Goal: Find specific page/section: Find specific page/section

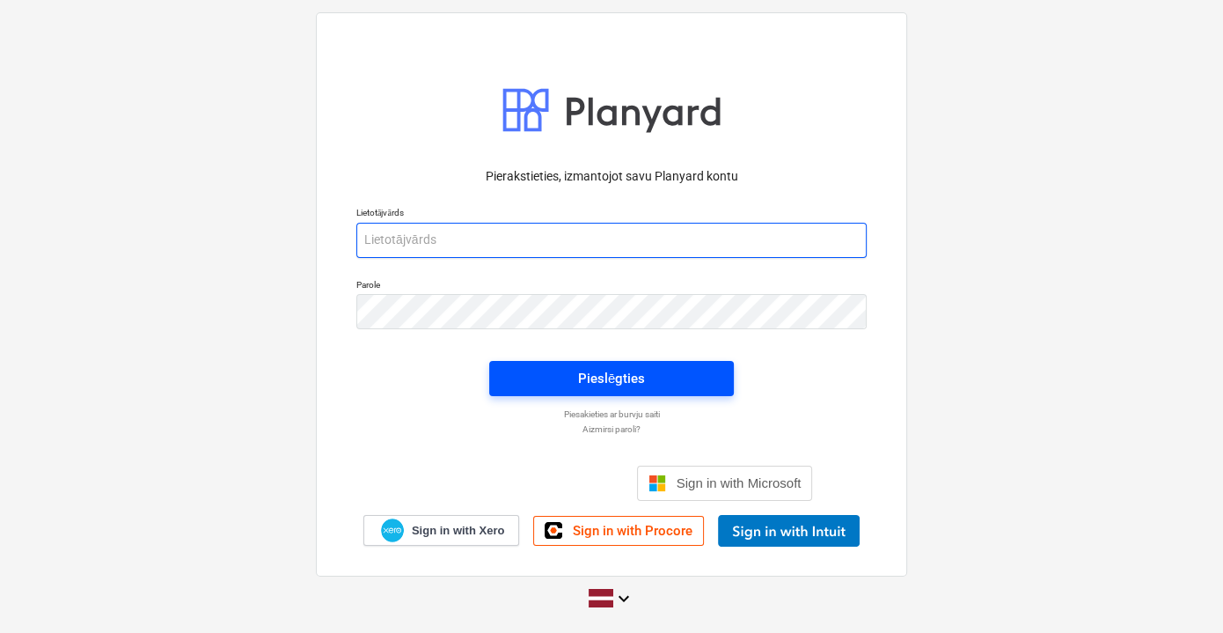
type input "[EMAIL_ADDRESS][PERSON_NAME][DOMAIN_NAME]"
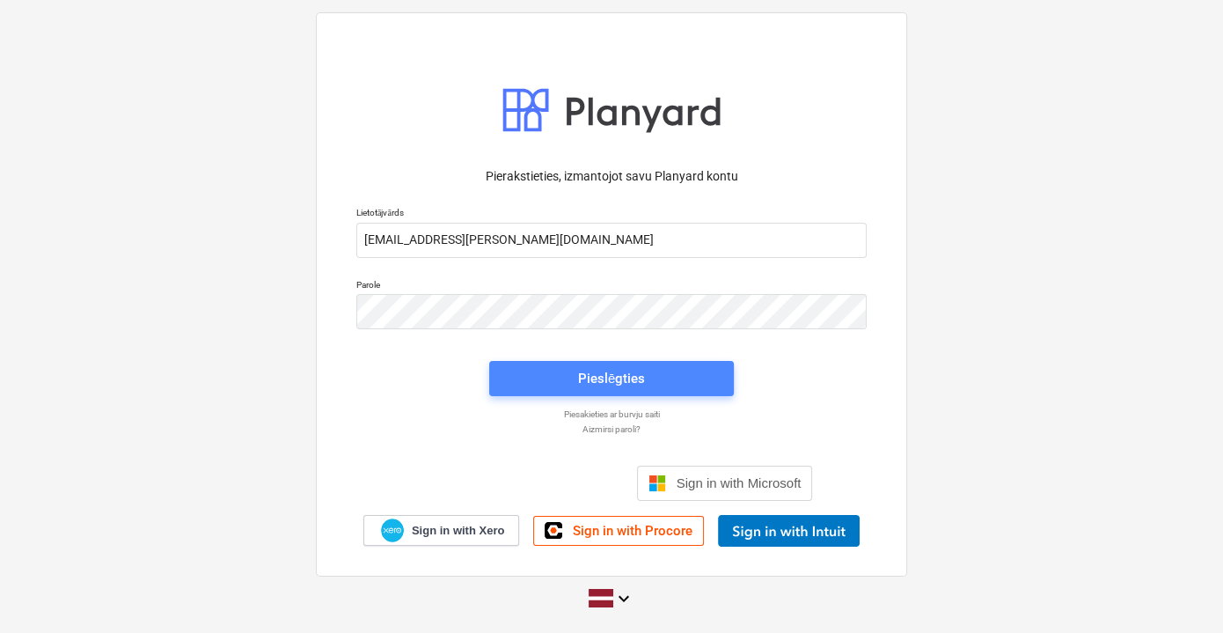
click at [605, 375] on div "Pieslēgties" at bounding box center [611, 378] width 67 height 23
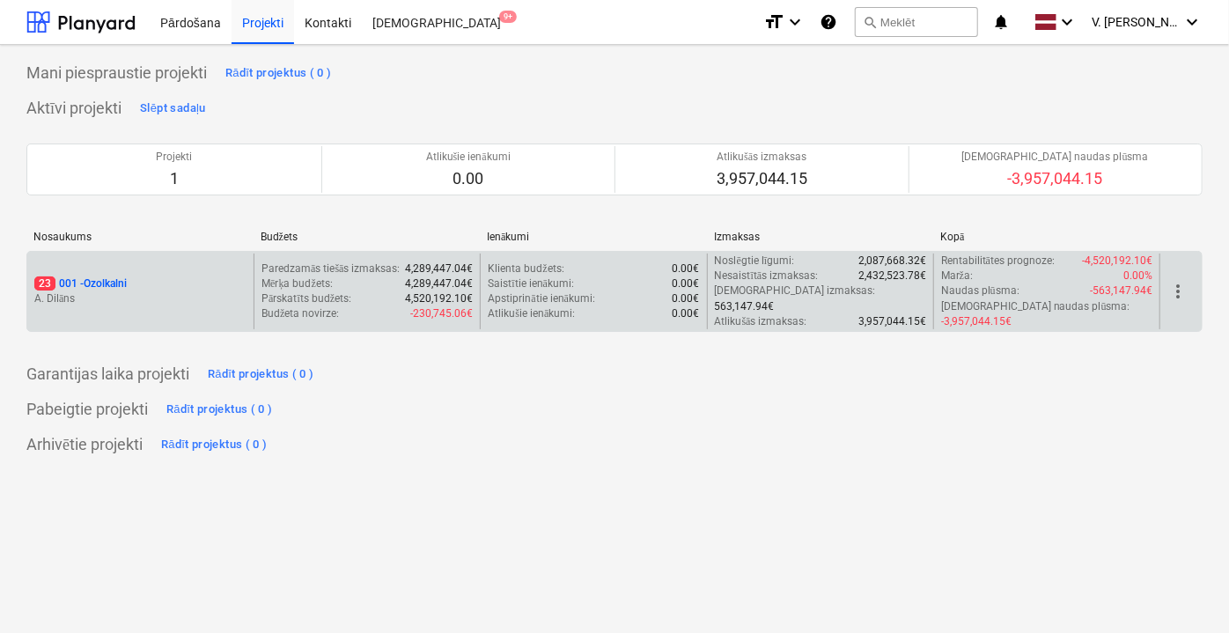
click at [202, 276] on div "23 001 - Ozolkalni" at bounding box center [140, 283] width 212 height 15
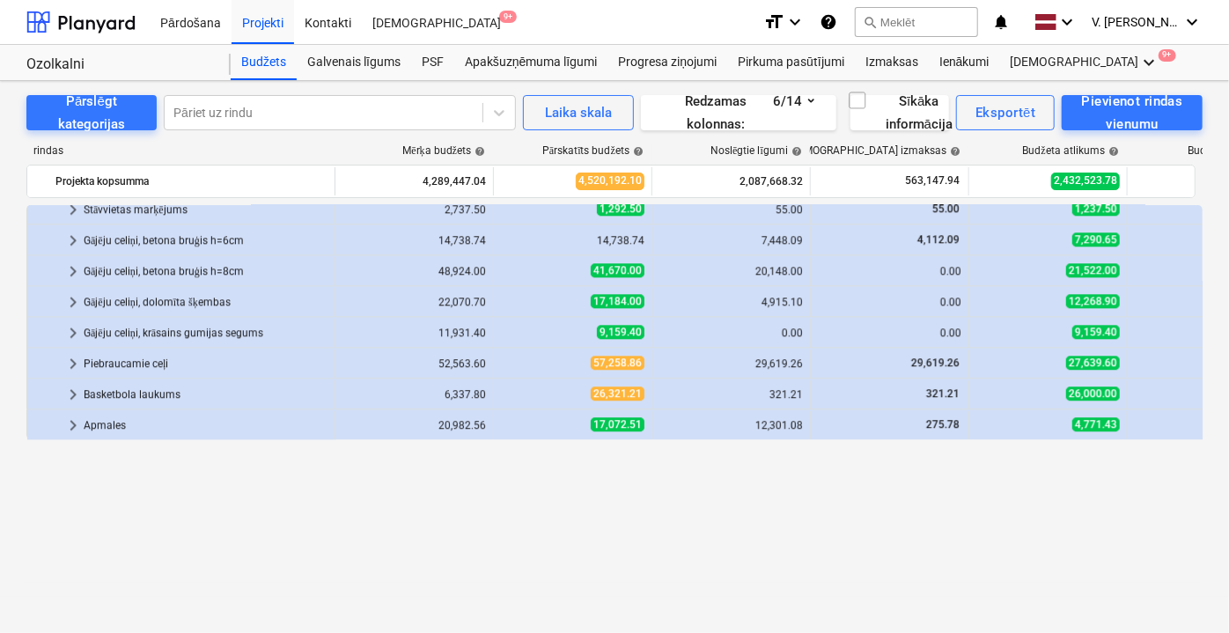
scroll to position [2225, 0]
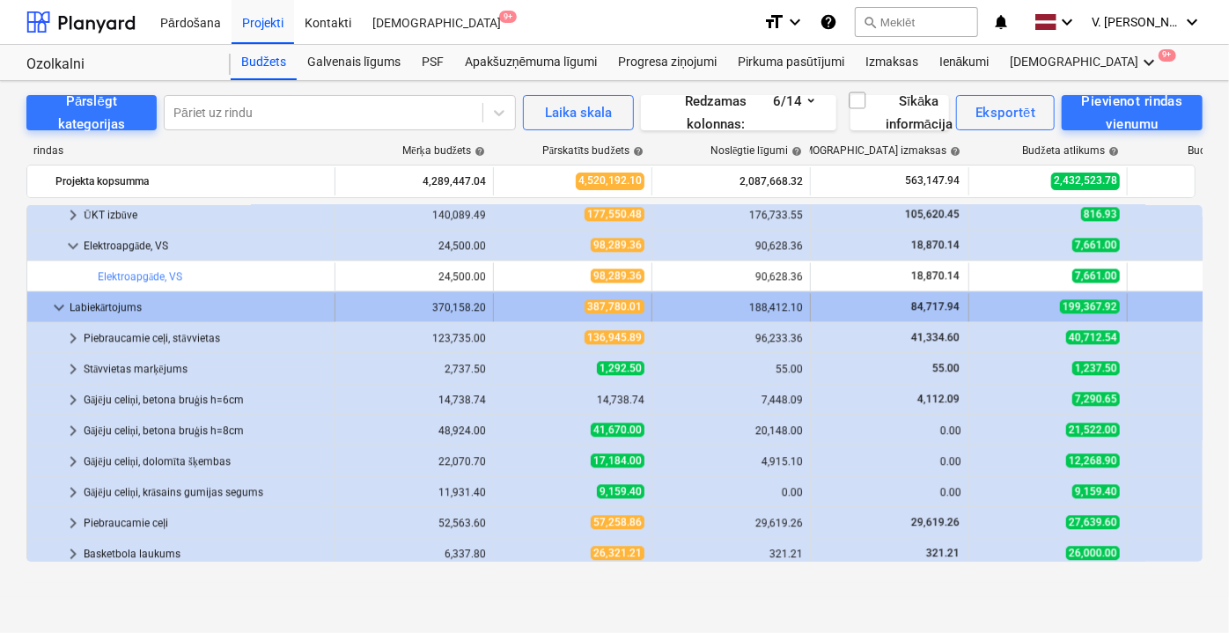
click at [79, 306] on div "Labiekārtojums" at bounding box center [199, 307] width 258 height 28
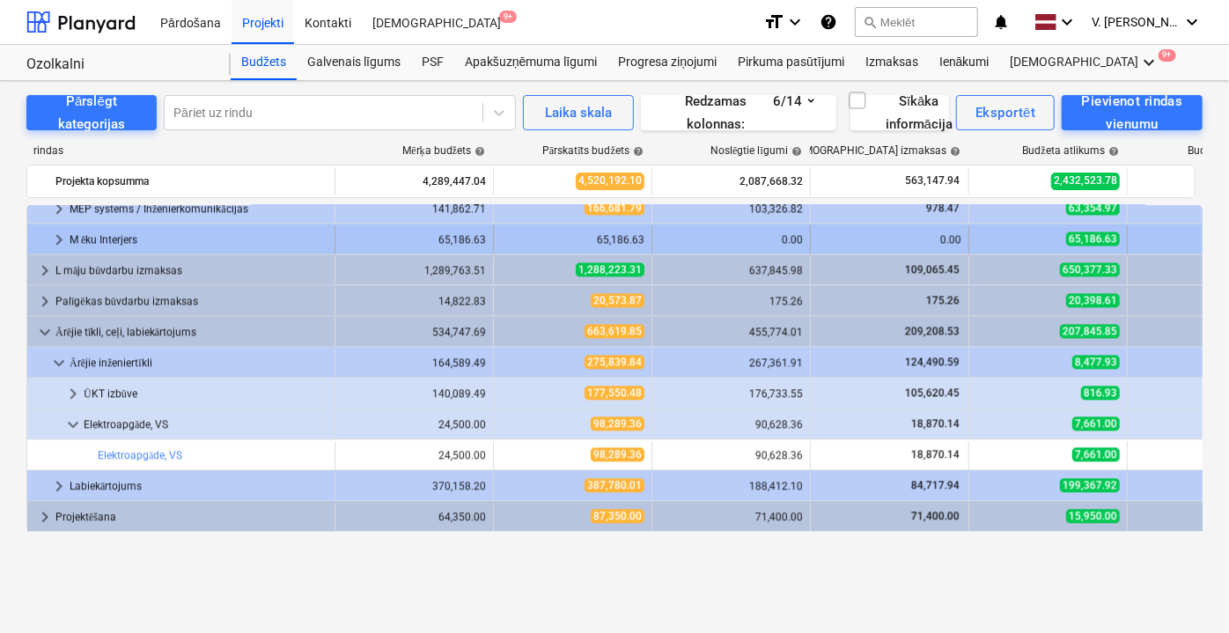
scroll to position [1966, 0]
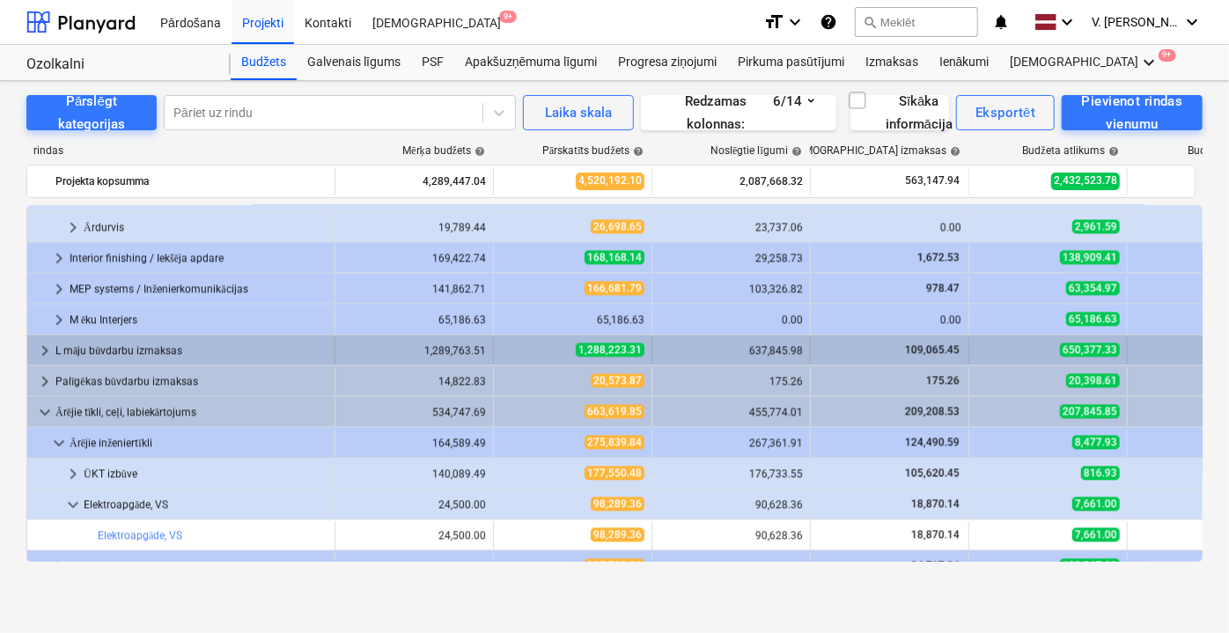
click at [45, 345] on span "keyboard_arrow_right" at bounding box center [44, 350] width 21 height 21
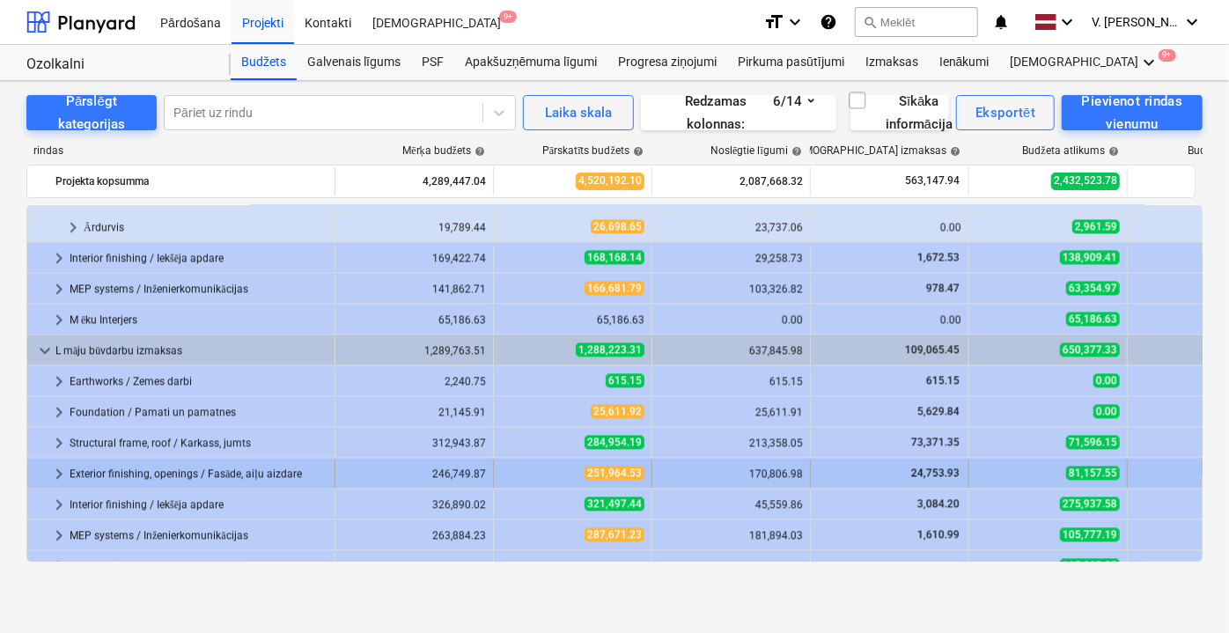
click at [52, 475] on span "keyboard_arrow_right" at bounding box center [58, 473] width 21 height 21
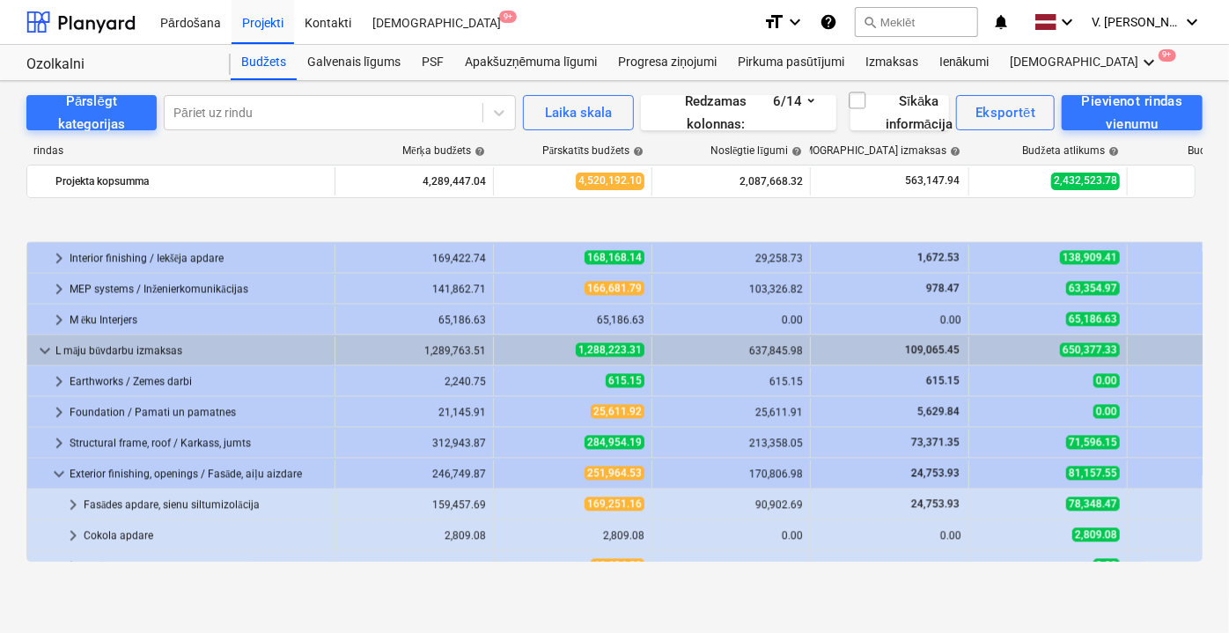
scroll to position [2046, 0]
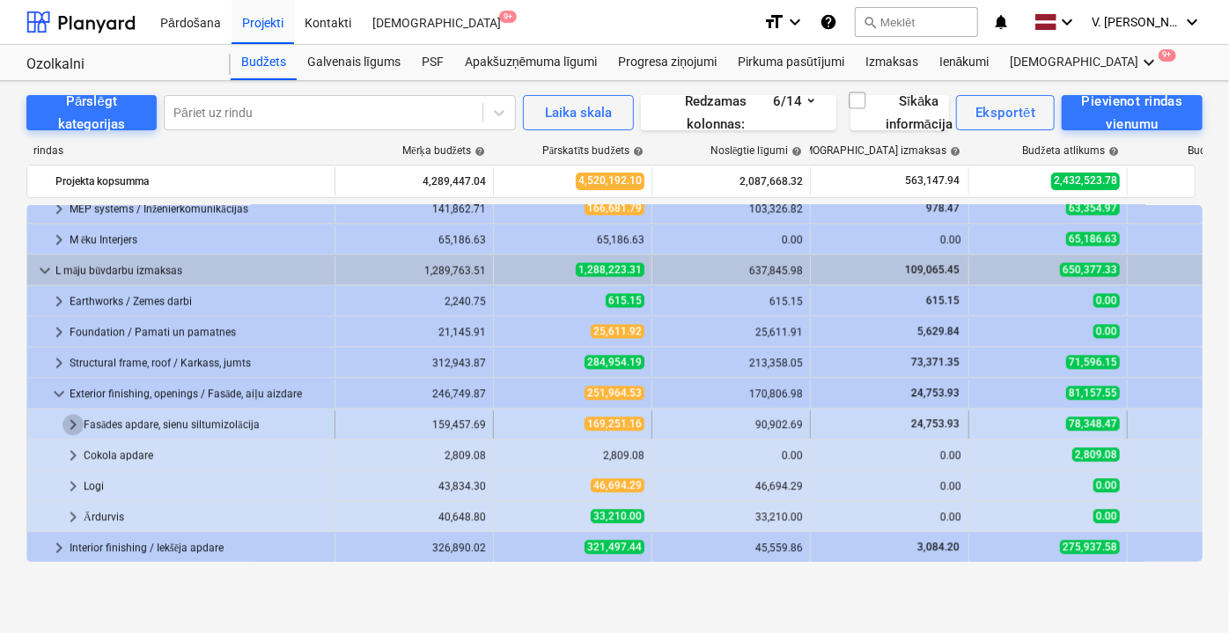
click at [75, 416] on span "keyboard_arrow_right" at bounding box center [72, 424] width 21 height 21
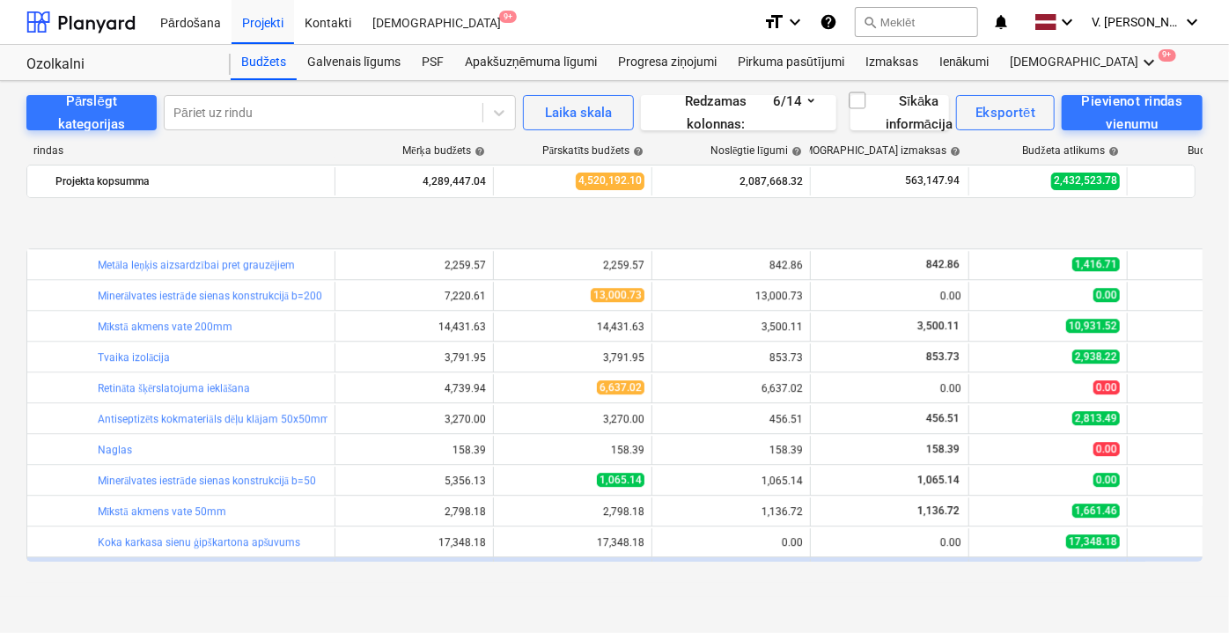
scroll to position [2686, 0]
